Goal: Information Seeking & Learning: Find specific fact

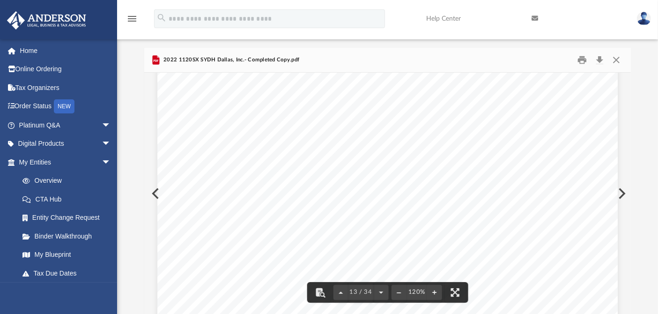
scroll to position [7547, 0]
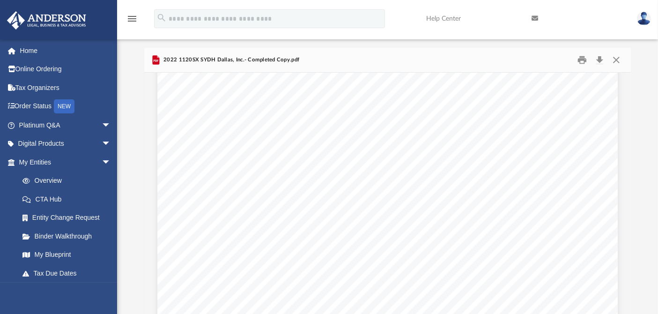
click at [393, 273] on div "(att. stmt.) Mortgages, notes, bonds payable in less than 1 year Mortgages, not…" at bounding box center [387, 150] width 460 height 596
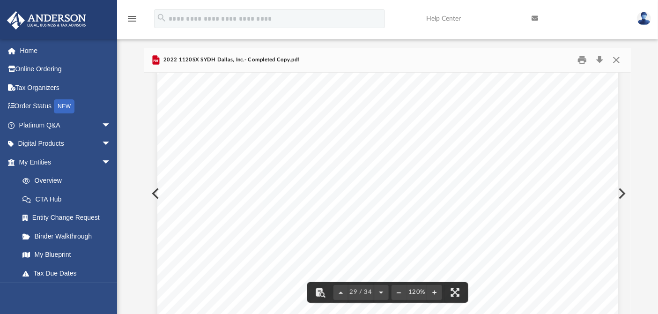
scroll to position [16856, 0]
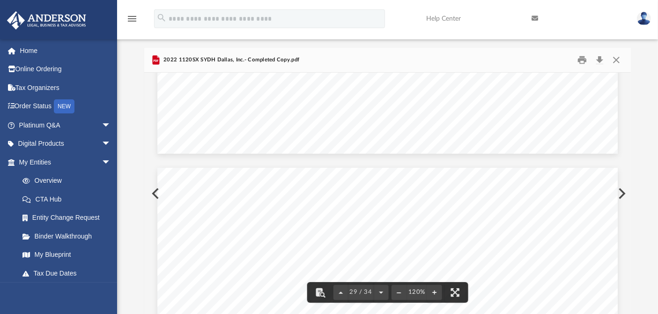
drag, startPoint x: 625, startPoint y: 255, endPoint x: 625, endPoint y: 197, distance: 58.6
click at [631, 227] on body "X Get a chance to win 6 months of Platinum for free just by filling out this su…" at bounding box center [329, 242] width 658 height 532
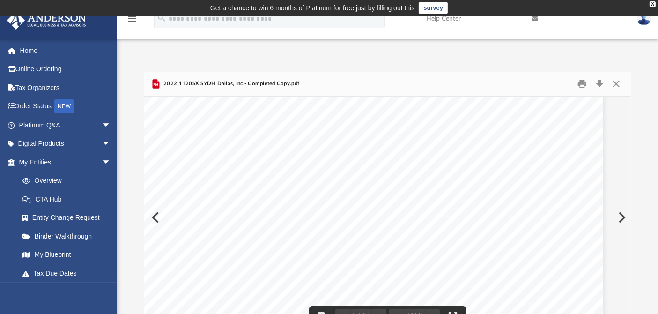
scroll to position [3123, 15]
drag, startPoint x: 423, startPoint y: 188, endPoint x: 378, endPoint y: 188, distance: 44.5
click at [381, 188] on span "1,278,376." at bounding box center [407, 189] width 53 height 7
drag, startPoint x: 425, startPoint y: 188, endPoint x: 379, endPoint y: 187, distance: 46.8
click at [381, 187] on span "1,278,376." at bounding box center [407, 189] width 53 height 7
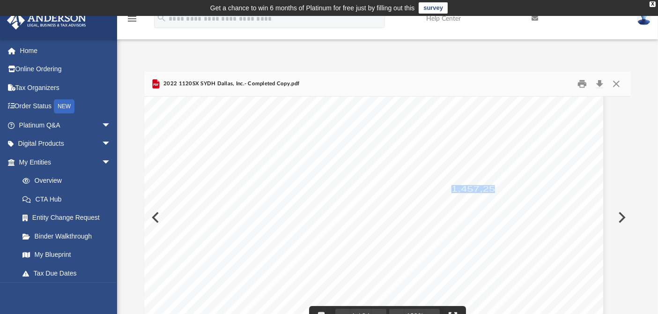
drag, startPoint x: 494, startPoint y: 189, endPoint x: 449, endPoint y: 183, distance: 45.4
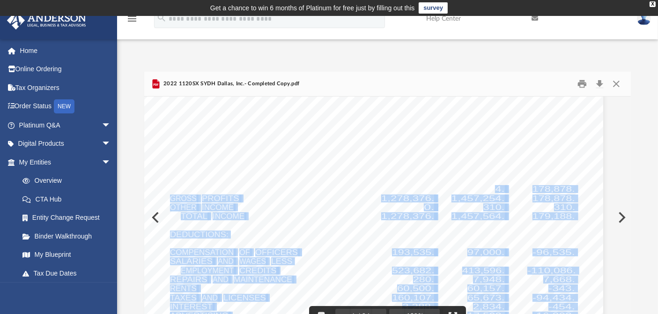
click at [499, 186] on span "1,457,254." at bounding box center [478, 189] width 53 height 7
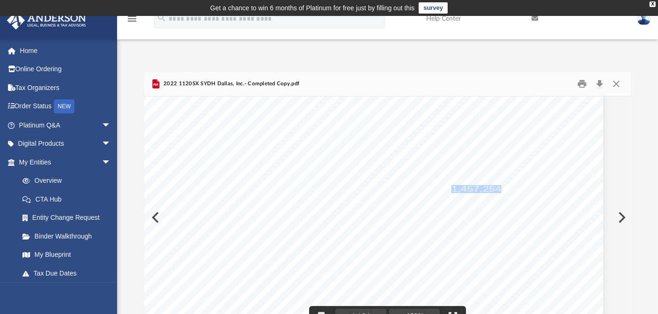
drag, startPoint x: 496, startPoint y: 186, endPoint x: 448, endPoint y: 186, distance: 47.3
click at [452, 186] on span "1,457,254." at bounding box center [478, 189] width 53 height 7
drag, startPoint x: 424, startPoint y: 188, endPoint x: 377, endPoint y: 188, distance: 46.8
click at [381, 188] on span "1,278,376." at bounding box center [407, 189] width 53 height 7
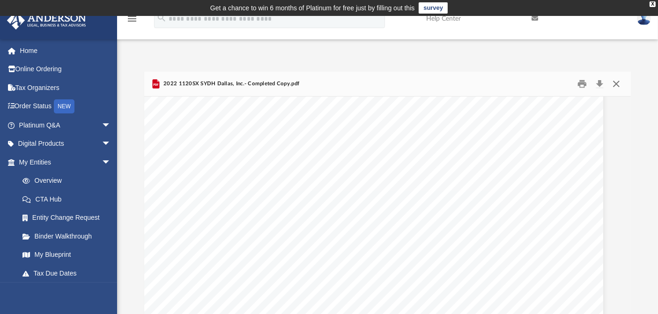
click at [617, 82] on button "Close" at bounding box center [616, 84] width 17 height 15
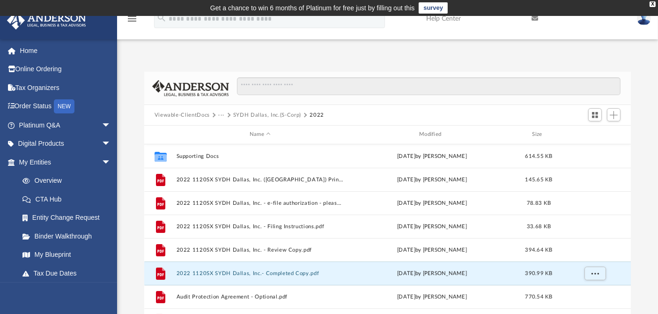
click at [274, 111] on button "SYDH Dallas, Inc.(S-Corp)" at bounding box center [267, 115] width 68 height 8
